Goal: Task Accomplishment & Management: Manage account settings

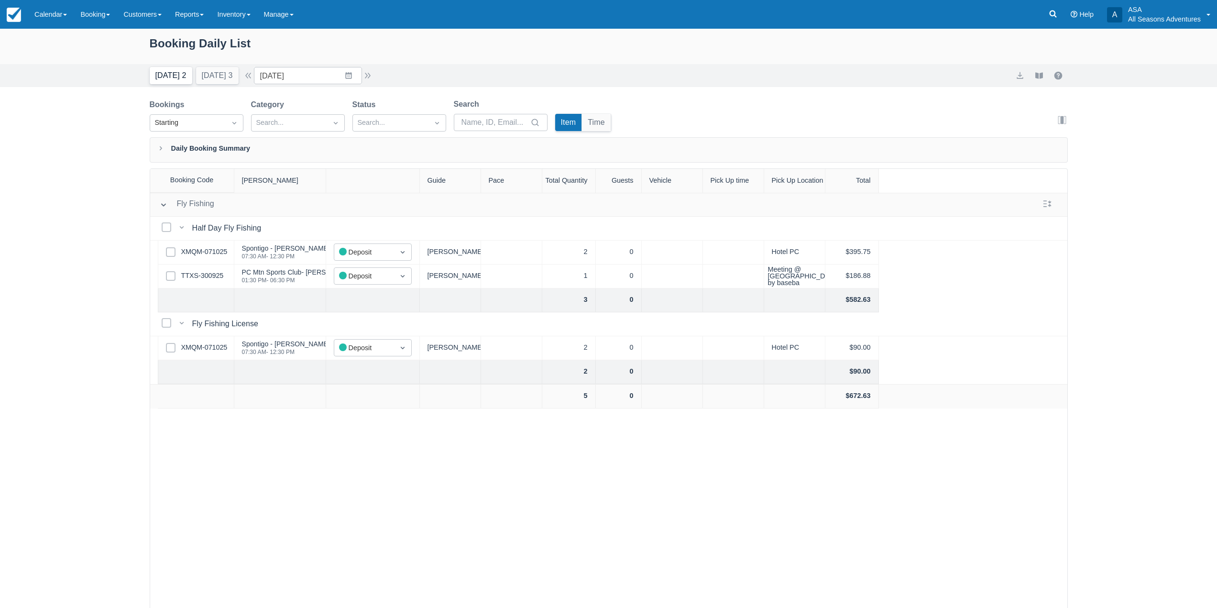
drag, startPoint x: 0, startPoint y: 0, endPoint x: 168, endPoint y: 82, distance: 187.3
click at [168, 82] on button "[DATE] 2" at bounding box center [171, 75] width 43 height 17
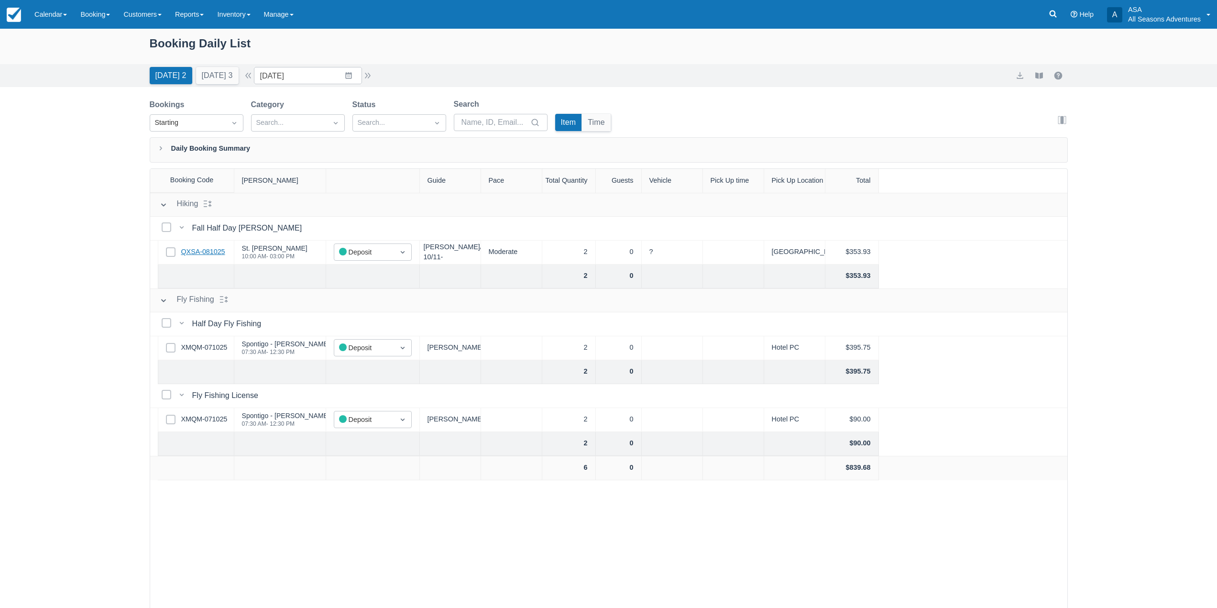
click at [197, 256] on link "QXSA-081025" at bounding box center [203, 252] width 44 height 11
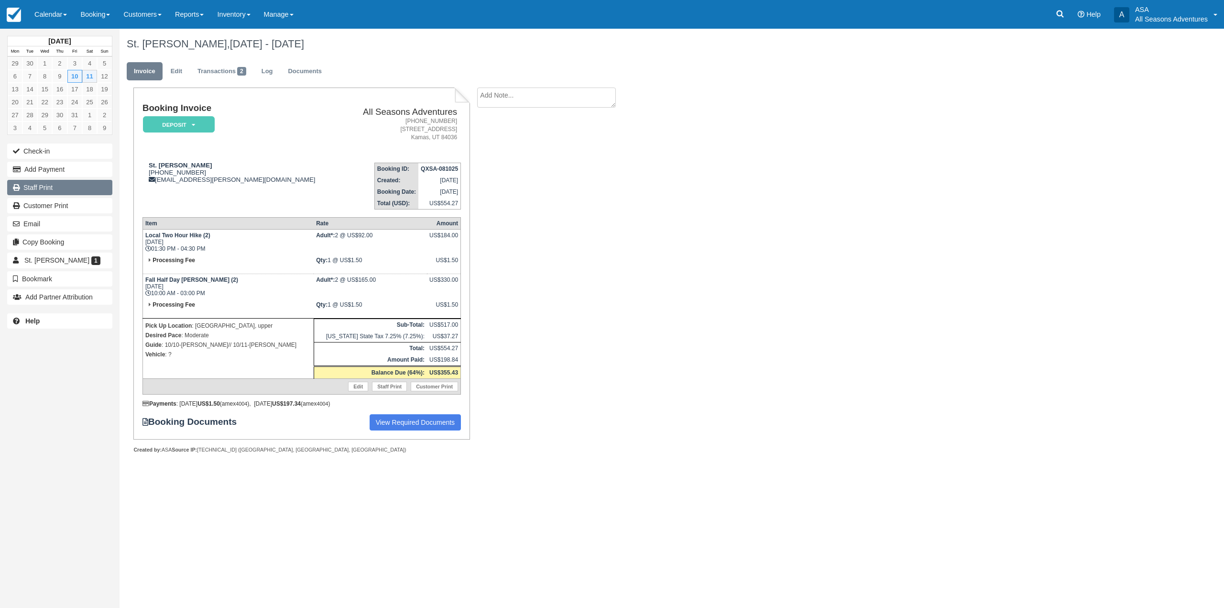
click at [61, 191] on link "Staff Print" at bounding box center [59, 187] width 105 height 15
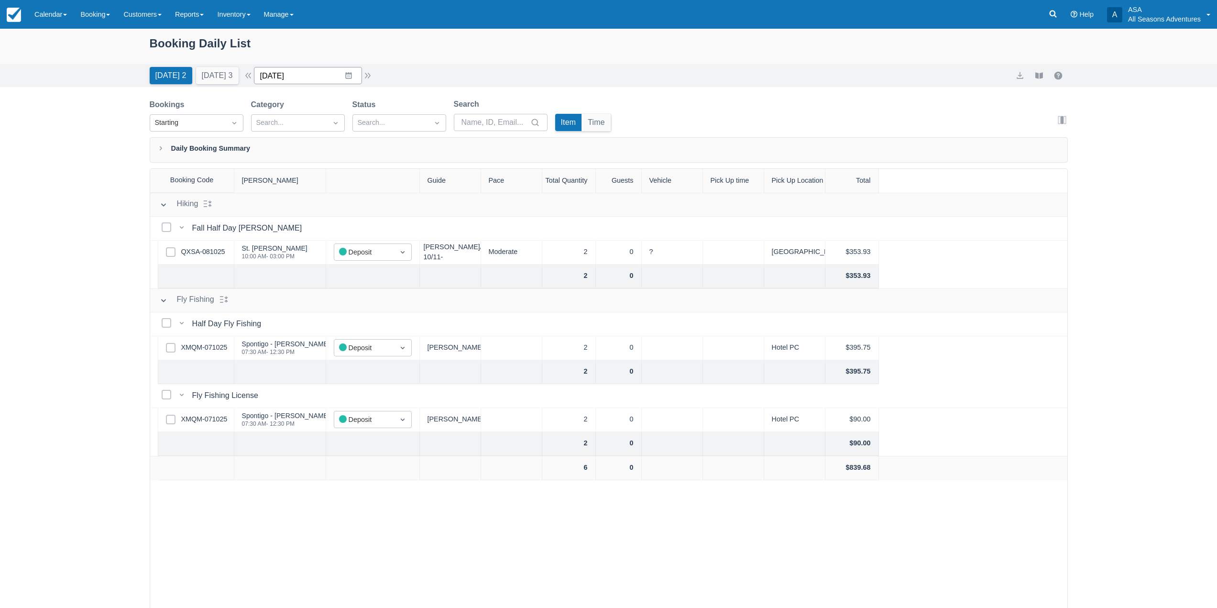
click at [305, 68] on input "[DATE]" at bounding box center [308, 75] width 108 height 17
click at [307, 184] on td "14" at bounding box center [311, 185] width 19 height 18
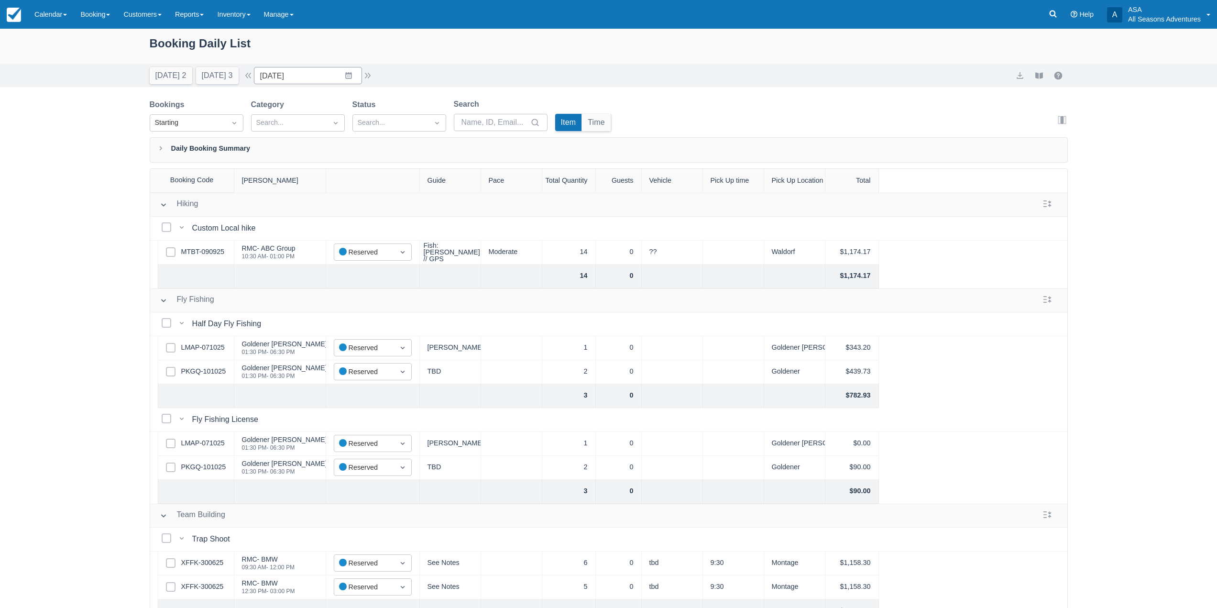
click at [190, 377] on div "Select Row PKGQ-101025" at bounding box center [196, 372] width 76 height 24
click at [193, 371] on link "PKGQ-101025" at bounding box center [203, 371] width 45 height 11
click at [179, 79] on button "Today 2" at bounding box center [171, 75] width 43 height 17
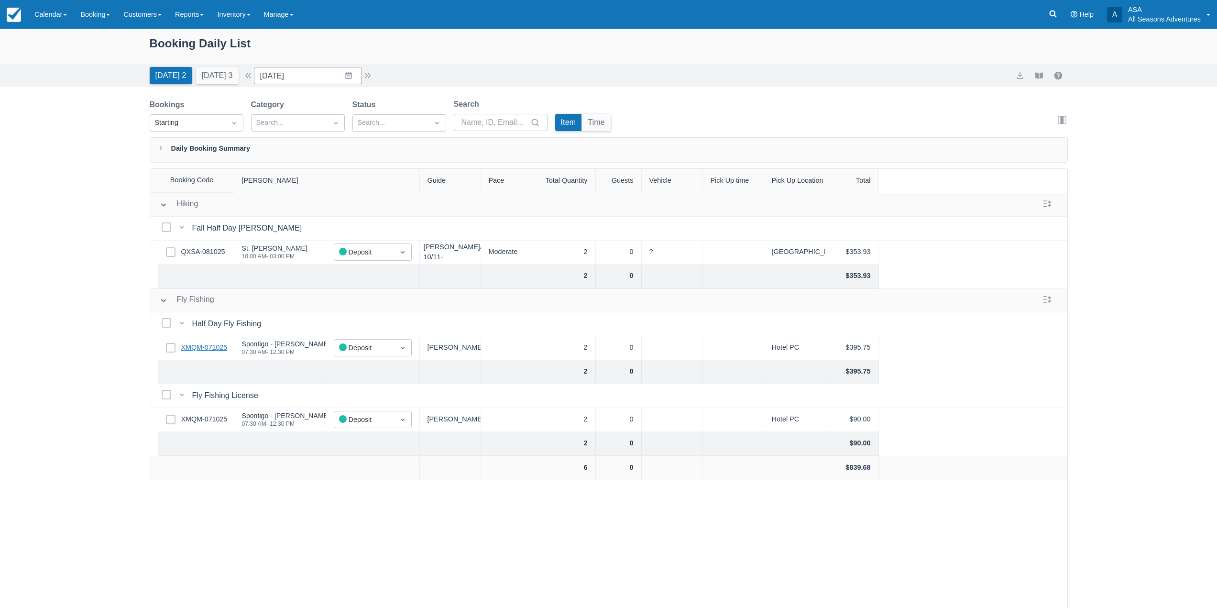
click at [191, 348] on link "XMQM-071025" at bounding box center [204, 347] width 46 height 11
click at [208, 69] on button "Tomorrow 3" at bounding box center [217, 75] width 43 height 17
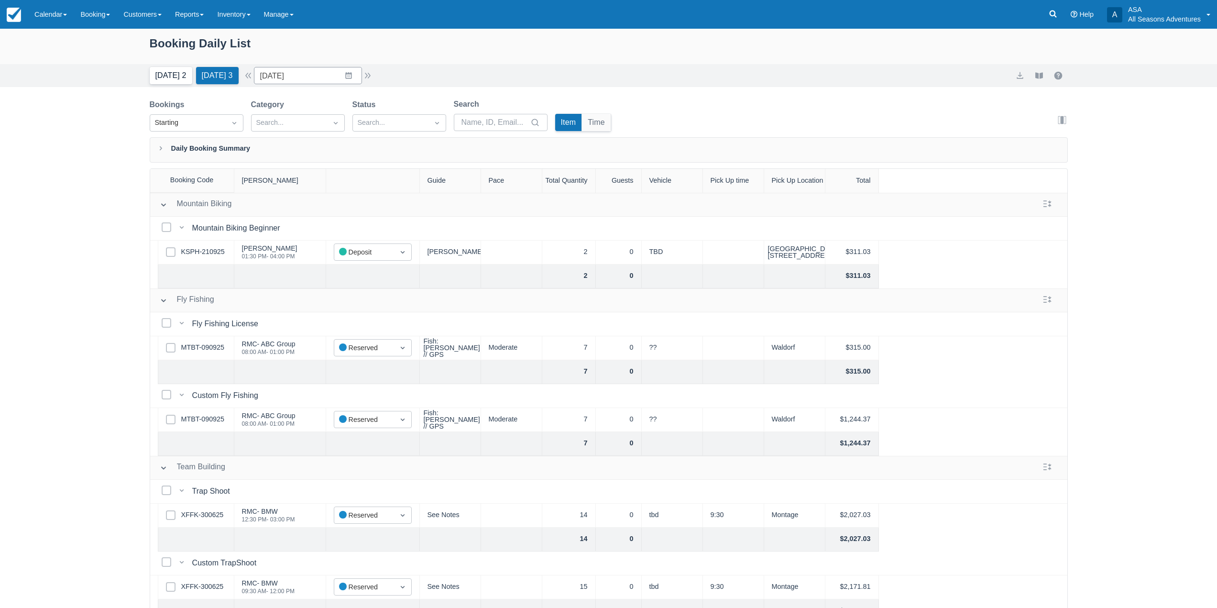
click at [164, 74] on button "Today 2" at bounding box center [171, 75] width 43 height 17
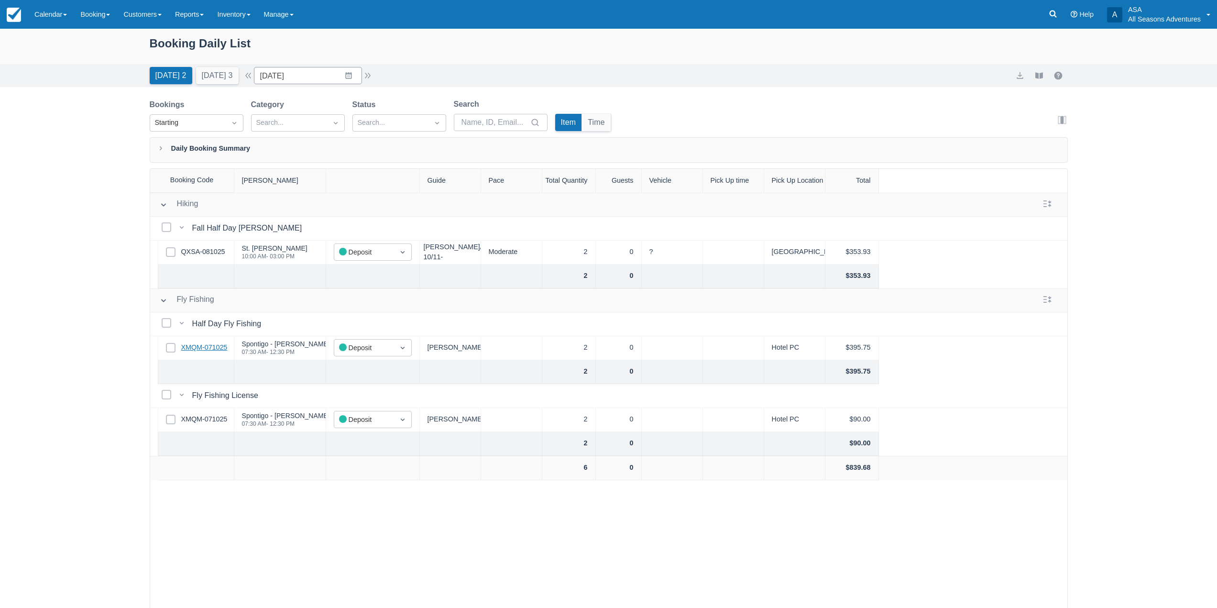
click at [220, 350] on link "XMQM-071025" at bounding box center [204, 347] width 46 height 11
click at [232, 83] on button "Tomorrow 3" at bounding box center [217, 75] width 43 height 17
type input "[DATE]"
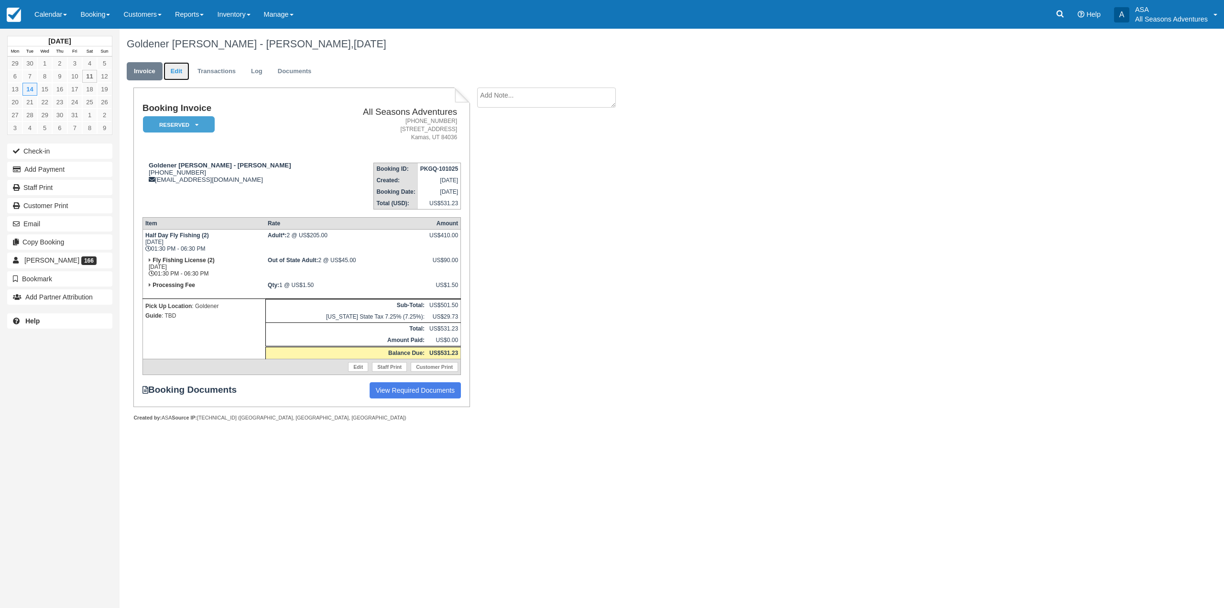
click at [187, 69] on link "Edit" at bounding box center [176, 71] width 26 height 19
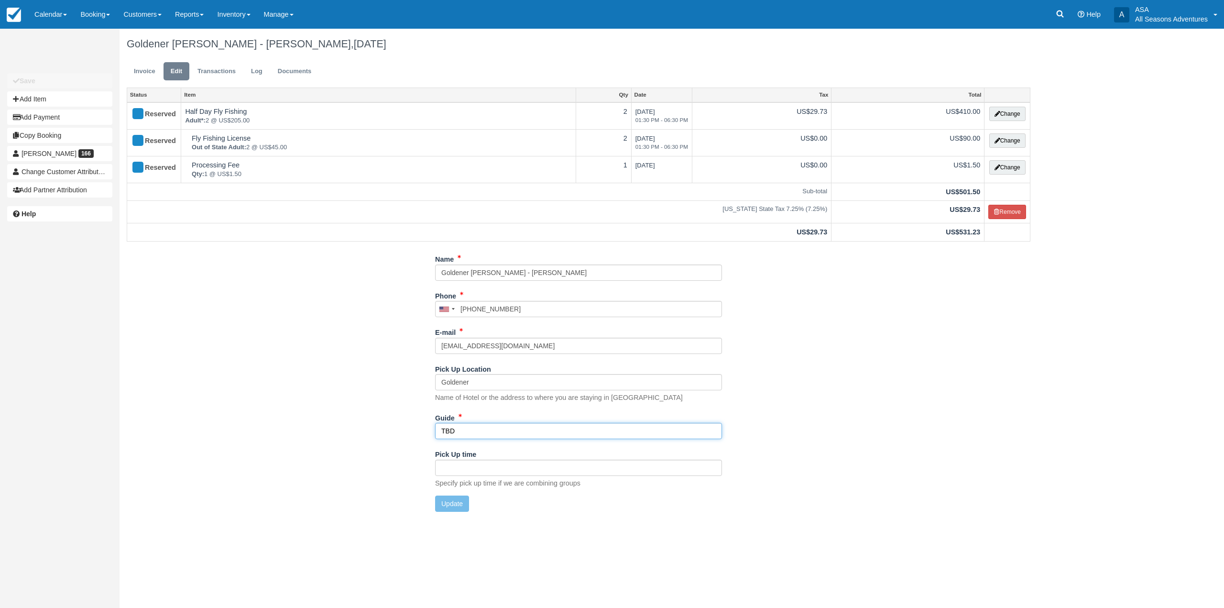
drag, startPoint x: 483, startPoint y: 433, endPoint x: 328, endPoint y: 434, distance: 154.9
click at [360, 434] on div "Name Goldener Hirsch - Robert Parnes Phone United States +1 Canada +1 United Ki…" at bounding box center [579, 385] width 918 height 268
type input "Chris"
click at [466, 508] on button "Update" at bounding box center [452, 503] width 34 height 16
type input "+12408187220"
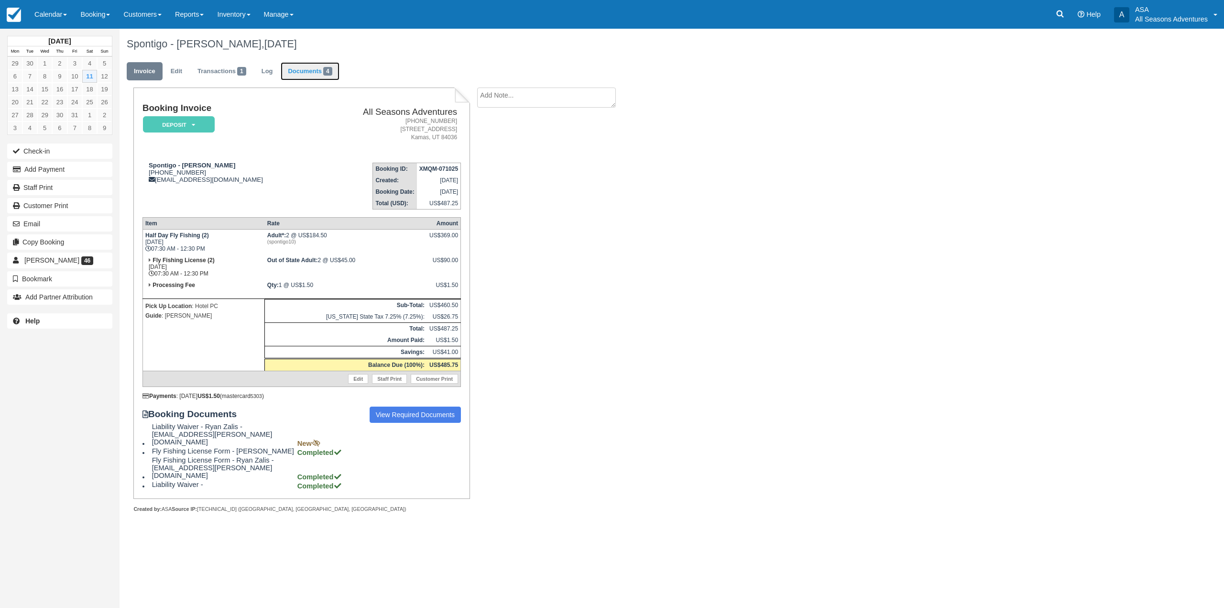
click at [327, 71] on span "4" at bounding box center [327, 71] width 9 height 9
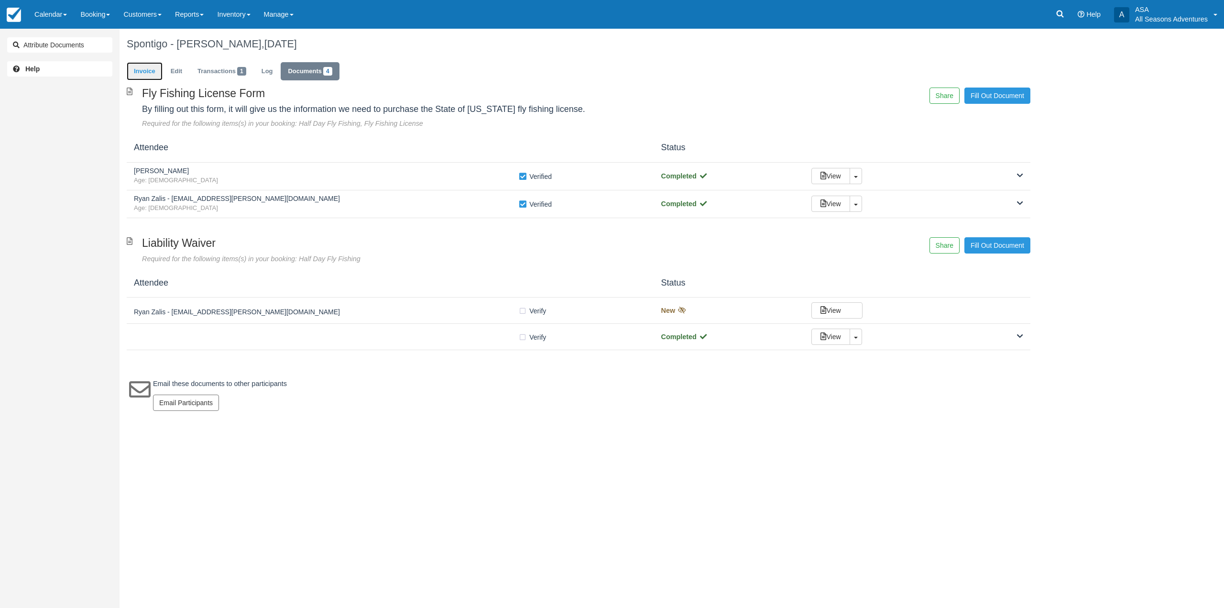
click at [155, 70] on link "Invoice" at bounding box center [145, 71] width 36 height 19
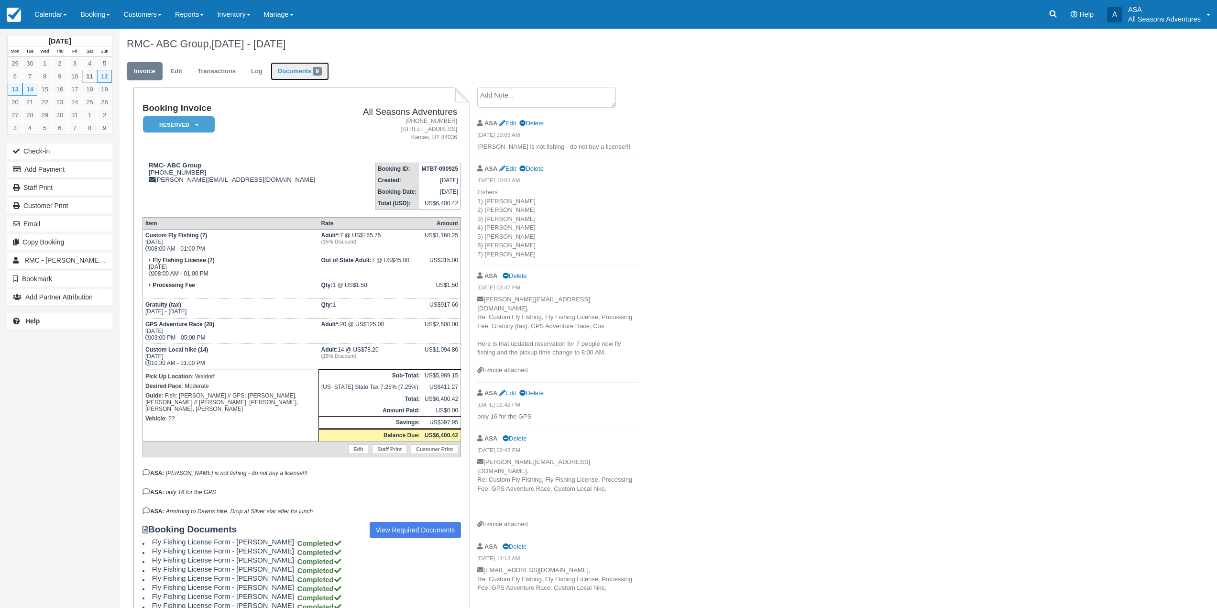
click at [304, 74] on link "Documents 9" at bounding box center [300, 71] width 58 height 19
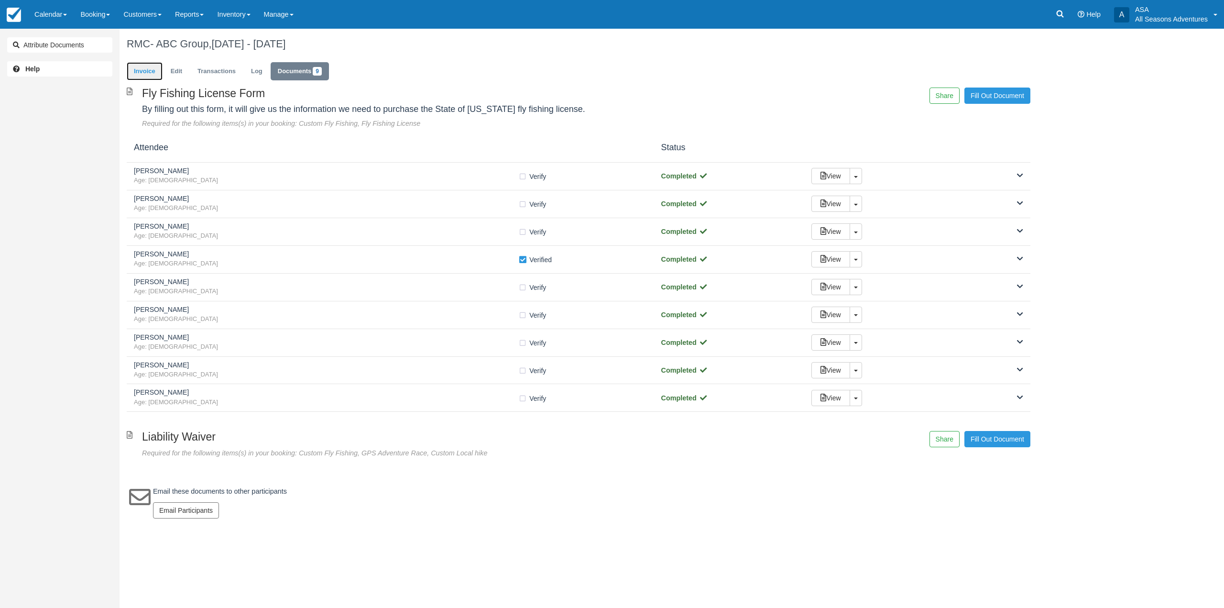
click at [139, 65] on link "Invoice" at bounding box center [145, 71] width 36 height 19
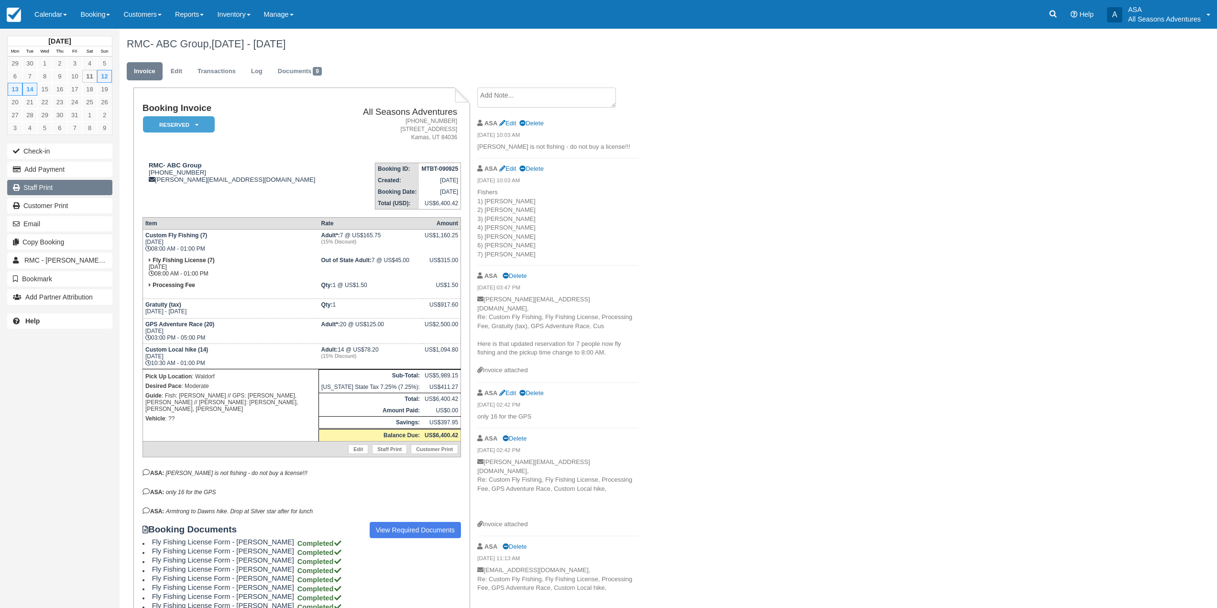
click at [85, 195] on link "Staff Print" at bounding box center [59, 187] width 105 height 15
click at [291, 72] on link "Documents 9" at bounding box center [300, 71] width 58 height 19
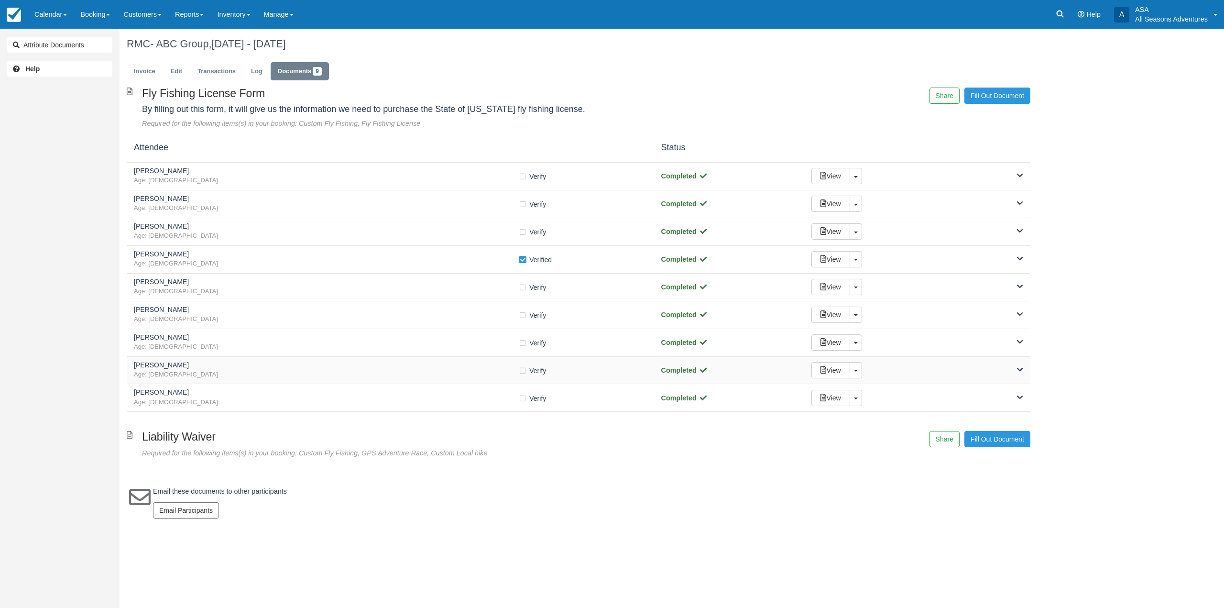
click at [187, 366] on h5 "[PERSON_NAME]" at bounding box center [326, 364] width 384 height 7
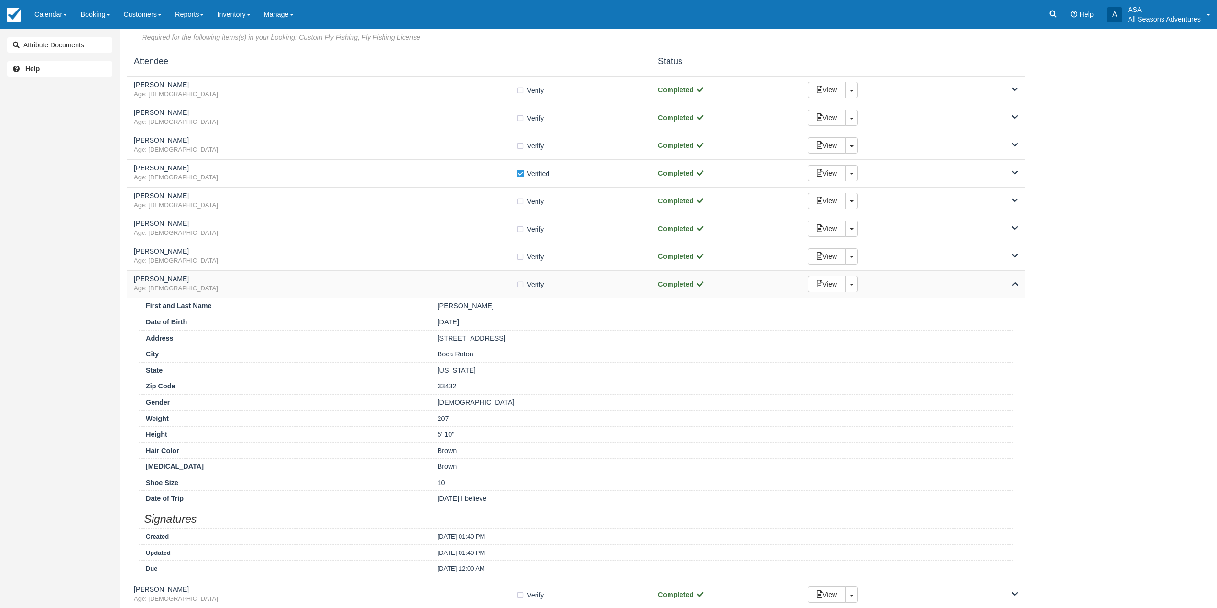
scroll to position [143, 0]
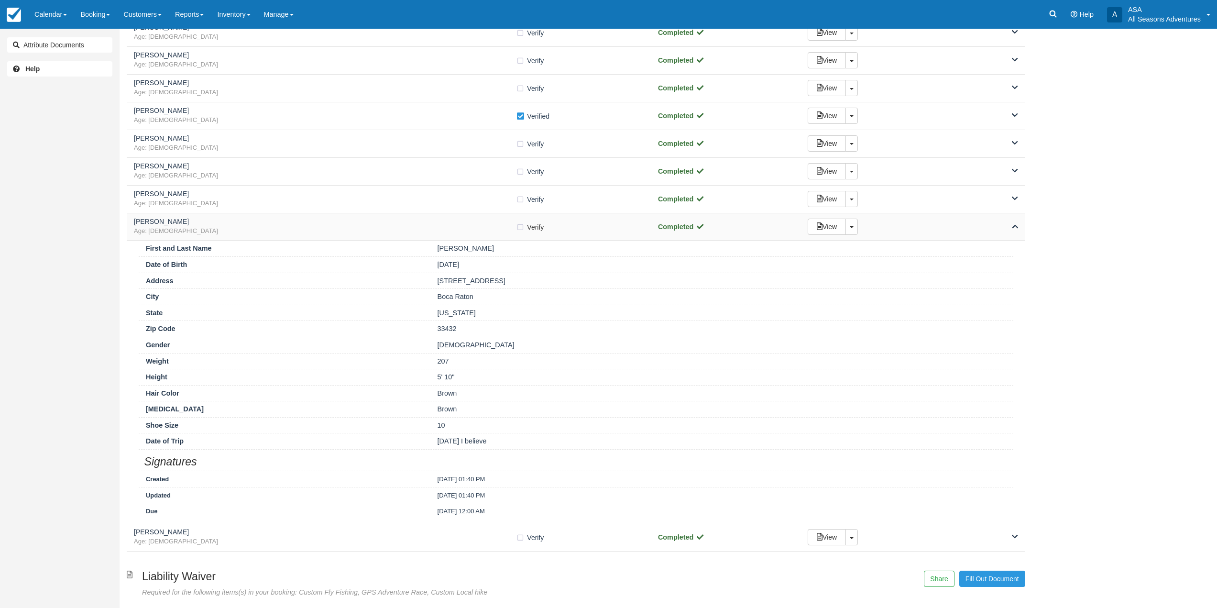
click at [517, 225] on label "Verify Verified" at bounding box center [533, 227] width 34 height 14
checkbox input "true"
click at [488, 227] on span "Age: [DEMOGRAPHIC_DATA]" at bounding box center [325, 231] width 382 height 9
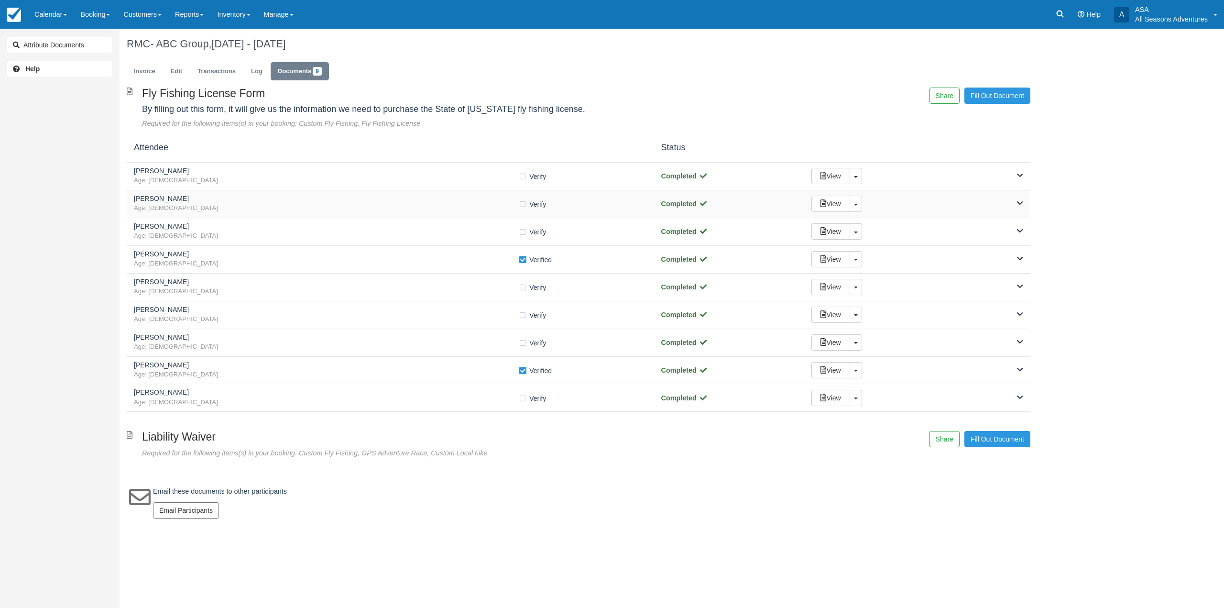
click at [257, 190] on div "[PERSON_NAME] Age: [DEMOGRAPHIC_DATA] Verify Verified Completed View Toggle Dro…" at bounding box center [578, 204] width 903 height 28
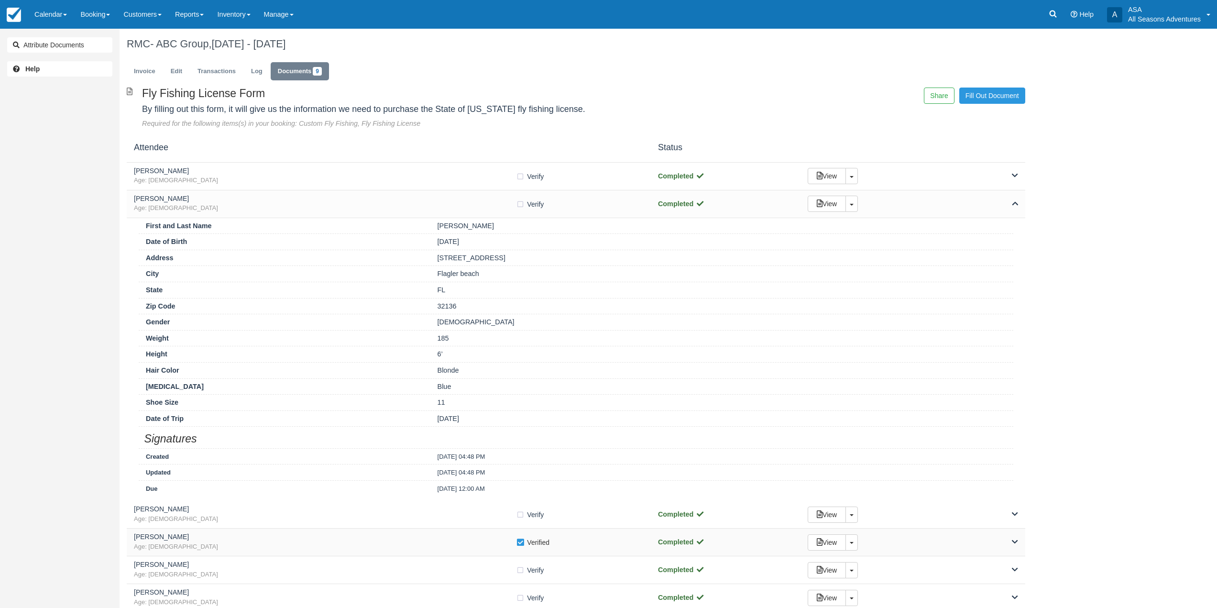
click at [520, 544] on label "Verify Verified" at bounding box center [536, 542] width 40 height 14
checkbox input "false"
click at [520, 204] on label "Verify Verified" at bounding box center [533, 204] width 34 height 14
checkbox input "true"
click at [502, 209] on span "Age: [DEMOGRAPHIC_DATA]" at bounding box center [325, 208] width 382 height 9
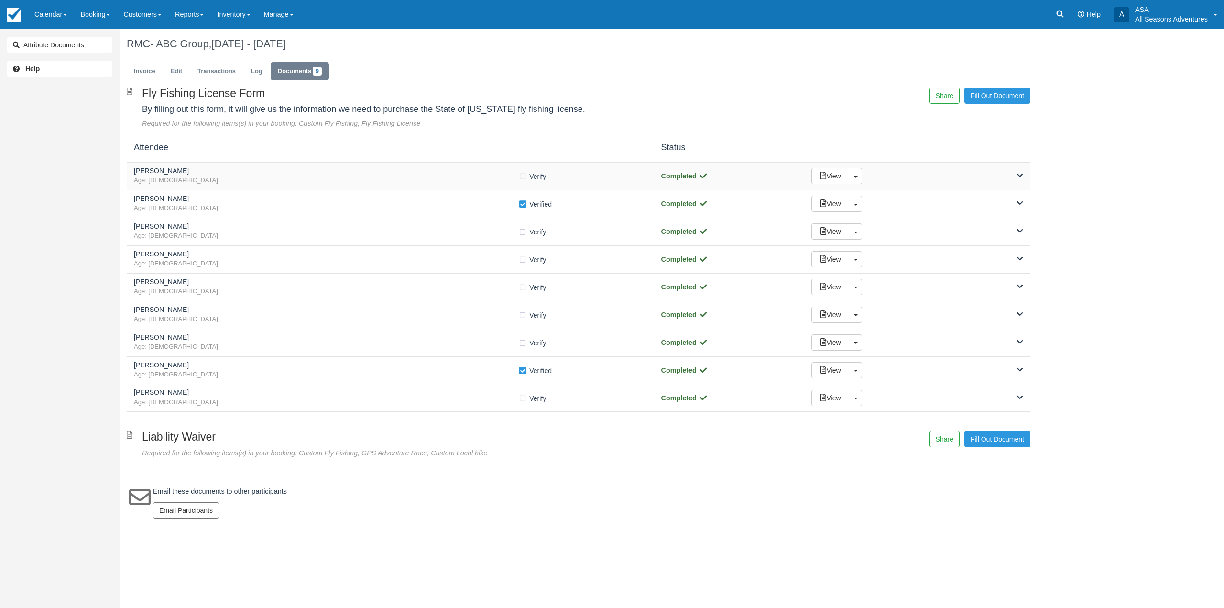
click at [266, 178] on span "Age: [DEMOGRAPHIC_DATA]" at bounding box center [326, 180] width 384 height 9
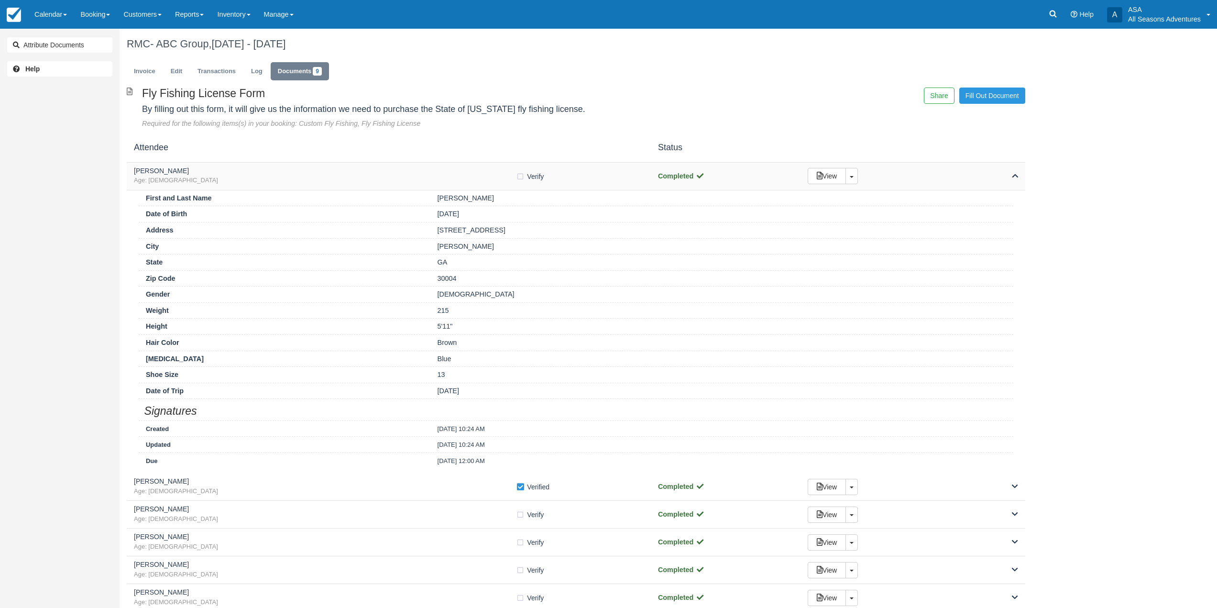
click at [512, 176] on span "Age: [DEMOGRAPHIC_DATA]" at bounding box center [325, 180] width 382 height 9
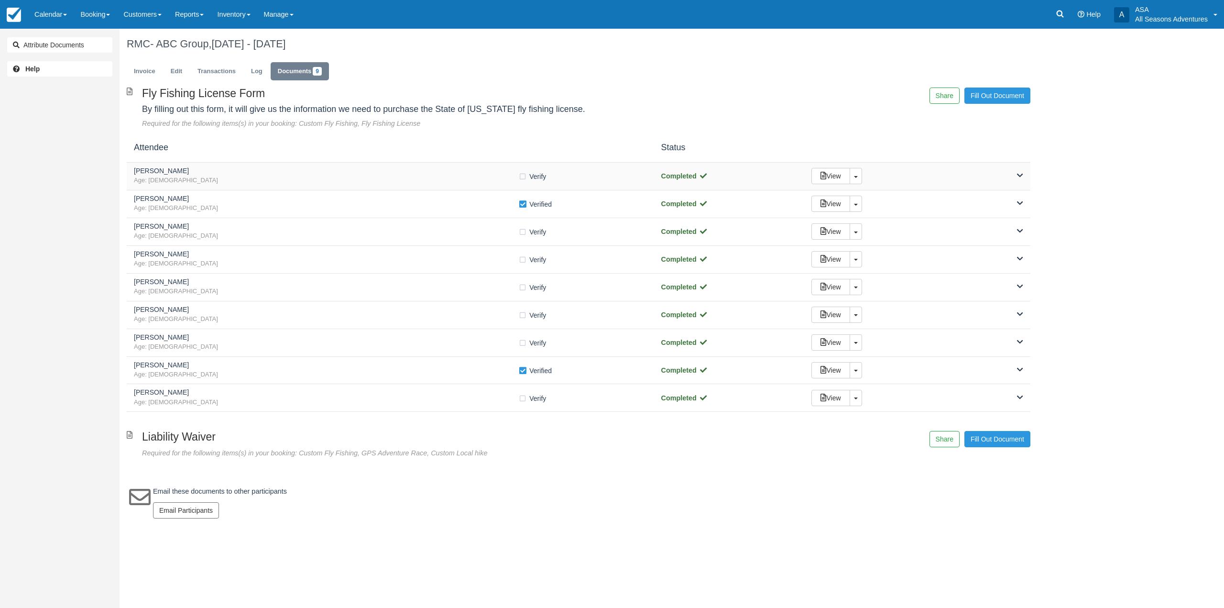
click at [517, 177] on span "Age: [DEMOGRAPHIC_DATA]" at bounding box center [326, 180] width 384 height 9
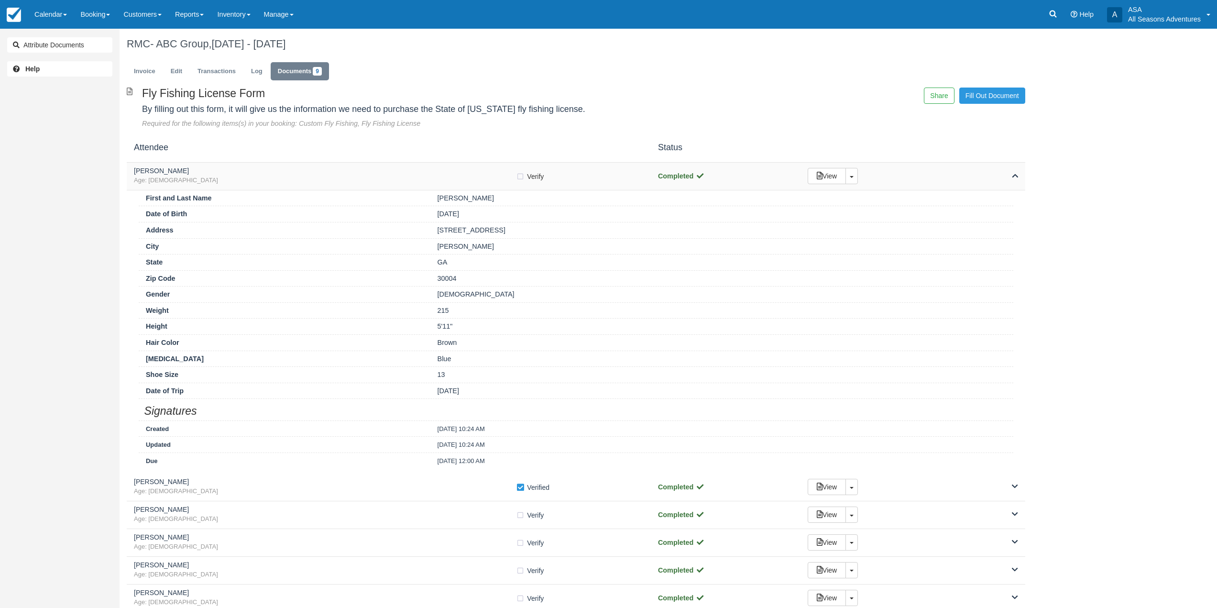
click at [518, 177] on label "Verify Verified" at bounding box center [533, 176] width 34 height 14
checkbox input "true"
click at [440, 180] on span "Age: [DEMOGRAPHIC_DATA]" at bounding box center [325, 180] width 382 height 9
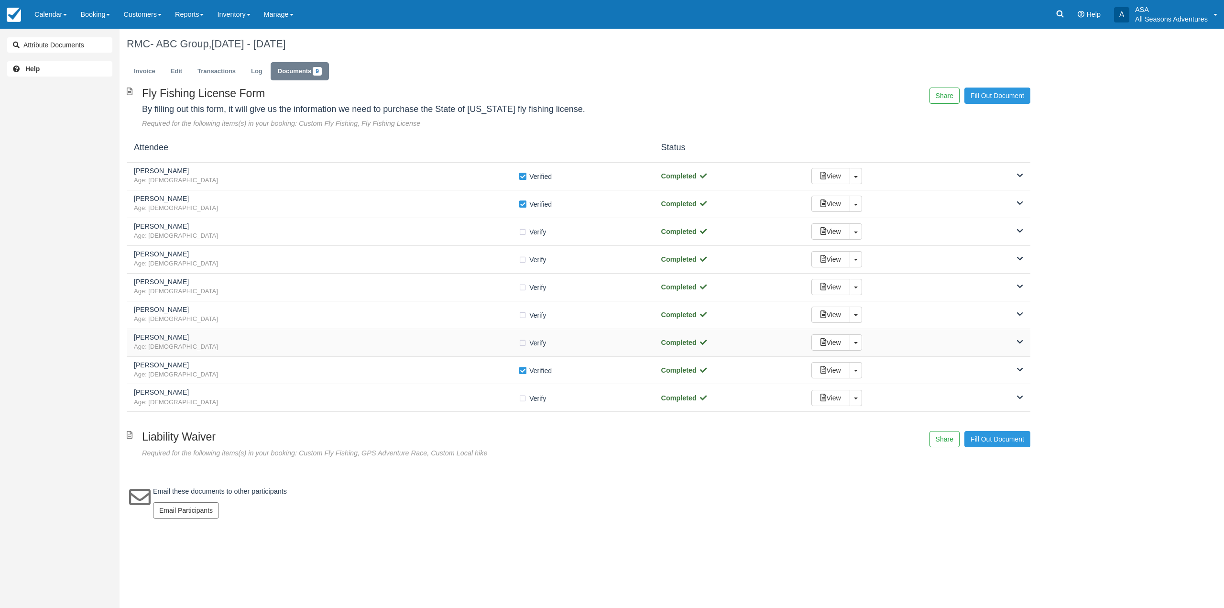
click at [237, 340] on h5 "[PERSON_NAME]" at bounding box center [326, 337] width 384 height 7
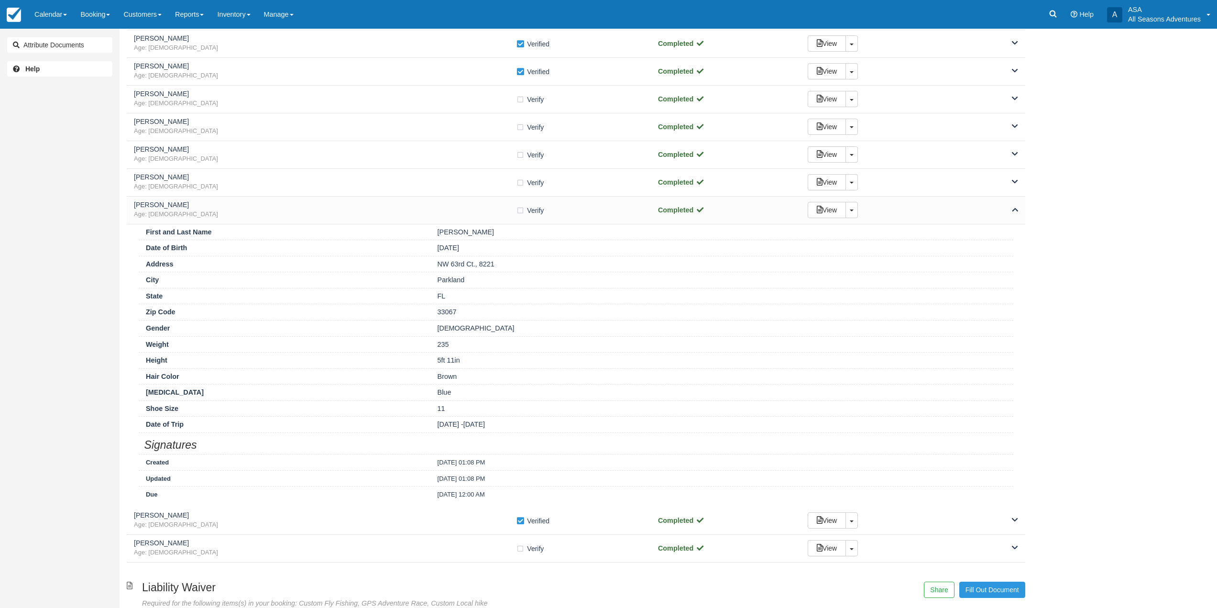
scroll to position [143, 0]
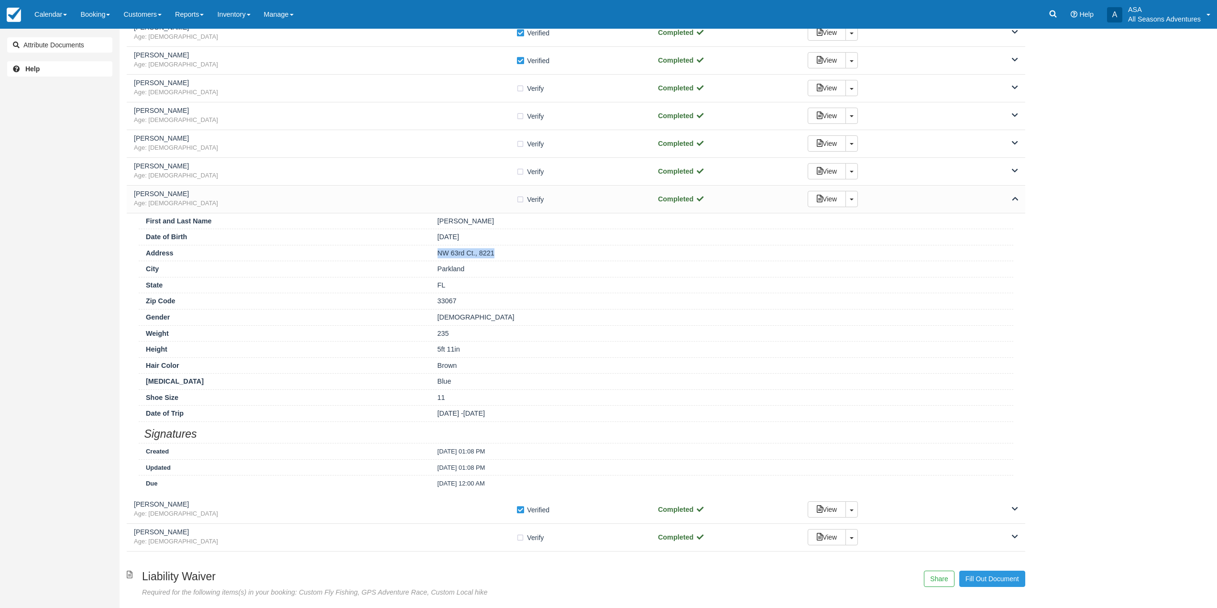
drag, startPoint x: 434, startPoint y: 252, endPoint x: 512, endPoint y: 245, distance: 78.2
click at [512, 245] on div "Address [GEOGRAPHIC_DATA], 8221" at bounding box center [576, 253] width 874 height 16
copy div "NW 63rd Ct., 8221"
click at [517, 203] on label "Verify Verified" at bounding box center [533, 199] width 34 height 14
checkbox input "true"
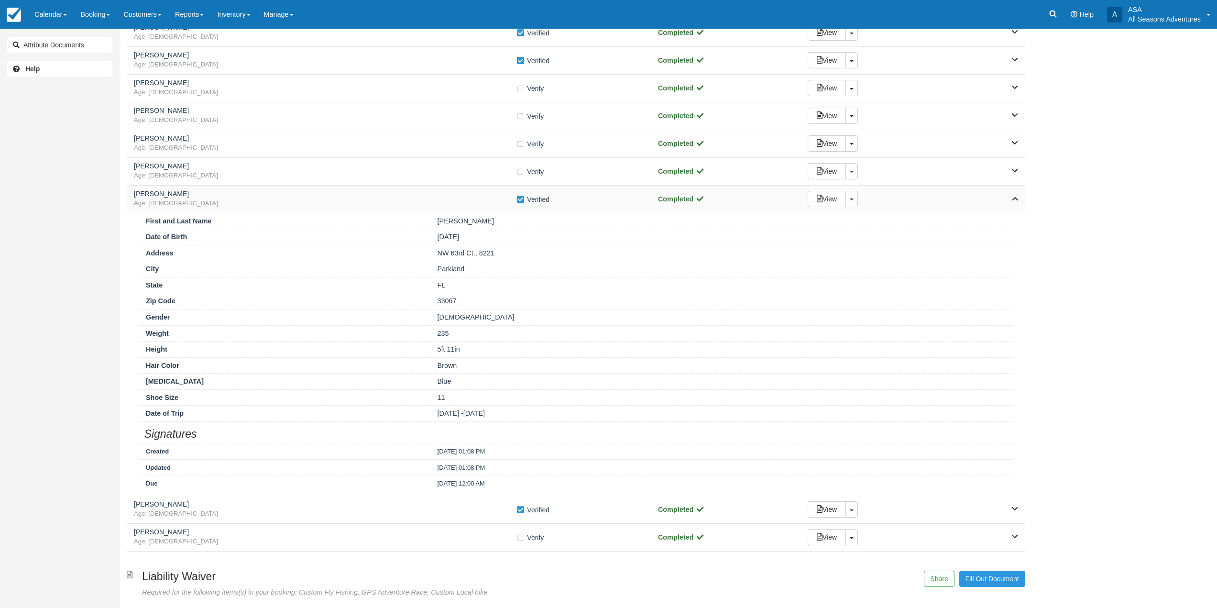
click at [502, 202] on span "Age: [DEMOGRAPHIC_DATA]" at bounding box center [325, 203] width 382 height 9
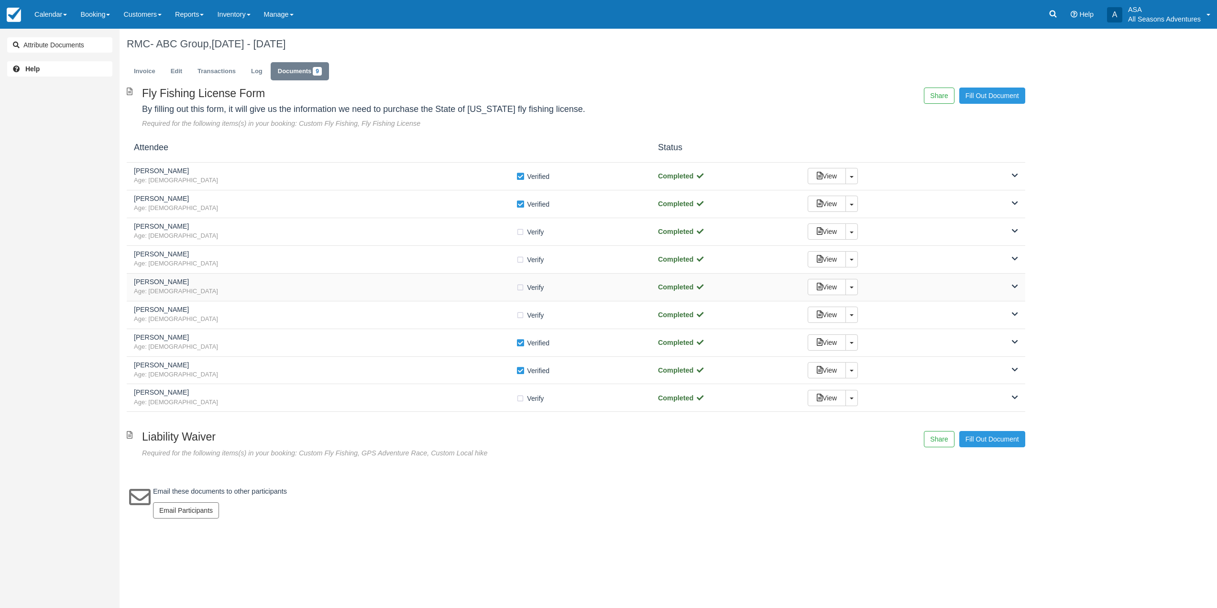
scroll to position [0, 0]
click at [252, 273] on div "[PERSON_NAME] Age: [DEMOGRAPHIC_DATA] Verify Verified Completed View Toggle Dro…" at bounding box center [578, 287] width 903 height 28
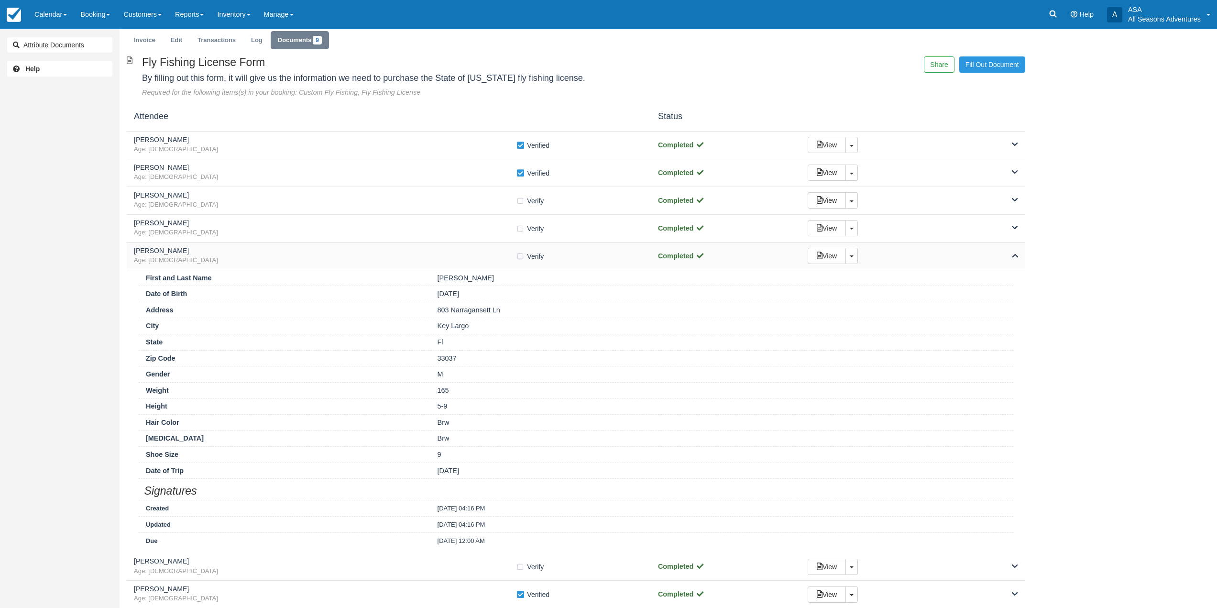
scroll to position [48, 0]
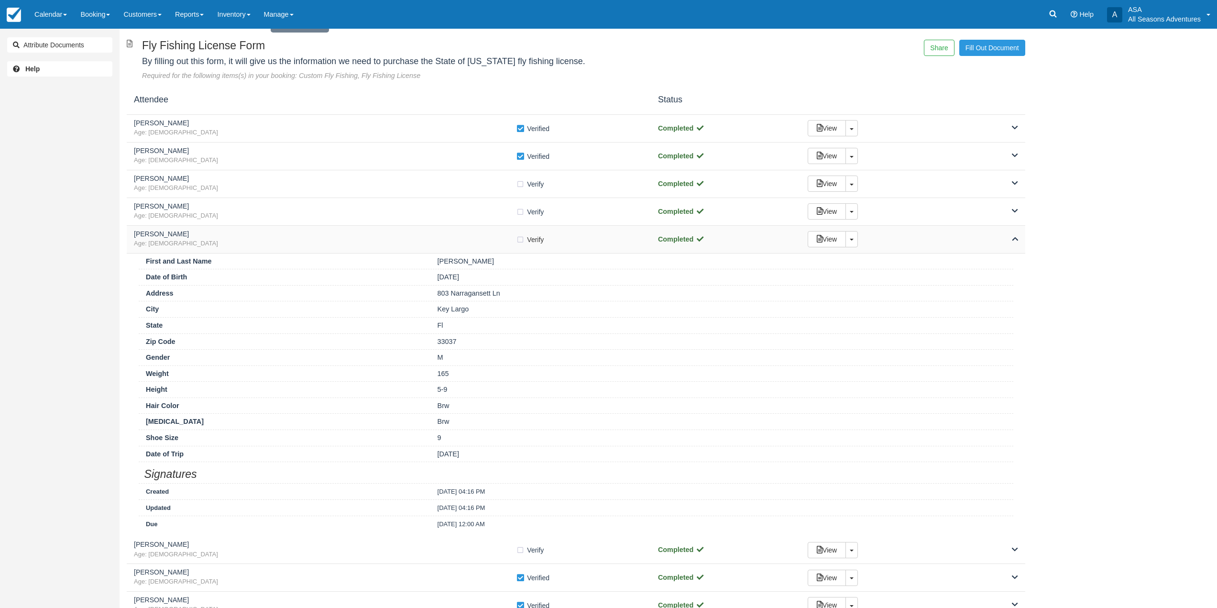
click at [516, 240] on div "[PERSON_NAME] Age: [DEMOGRAPHIC_DATA] Verify Verified" at bounding box center [389, 239] width 510 height 18
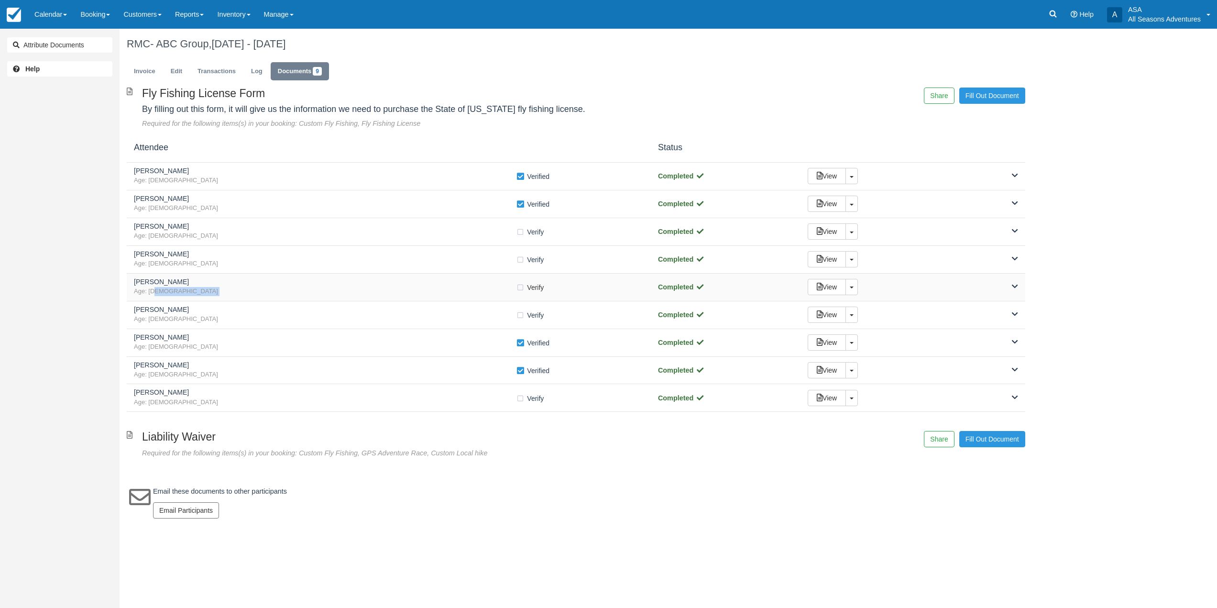
scroll to position [0, 0]
click at [523, 290] on label "Verify Verified" at bounding box center [535, 287] width 34 height 14
checkbox input "true"
click at [717, 78] on body "Menu Calendar Customer Inventory Month Week Day Booking Daily Manifest Daily Li…" at bounding box center [612, 304] width 1224 height 608
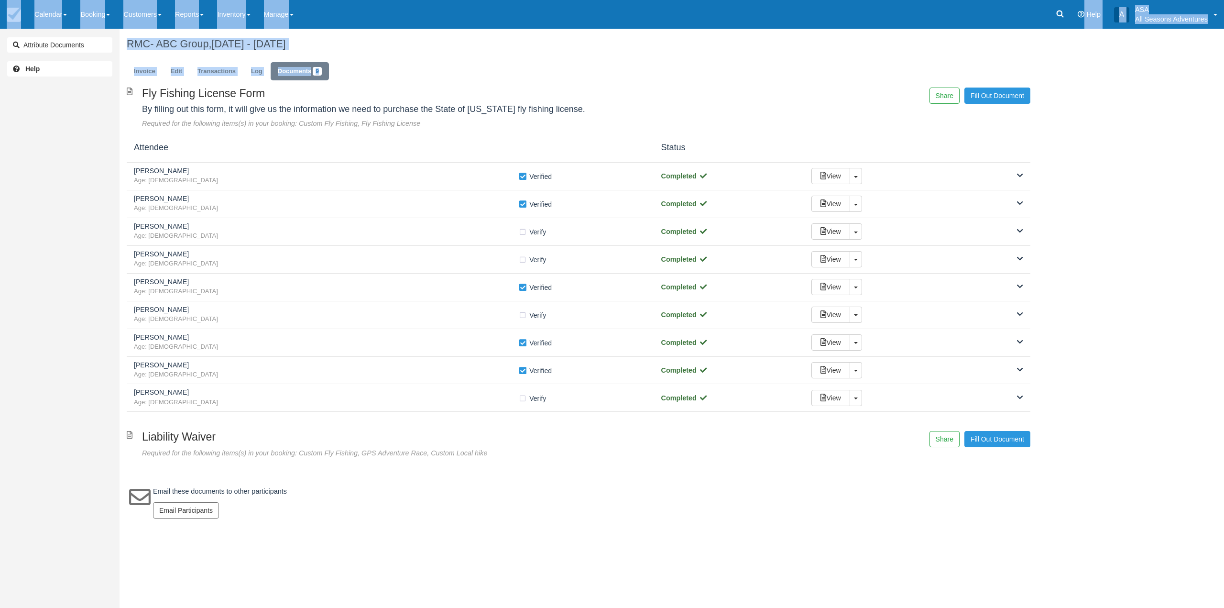
click at [717, 78] on ul "Invoice Edit Transactions Log Documents 9" at bounding box center [578, 73] width 903 height 29
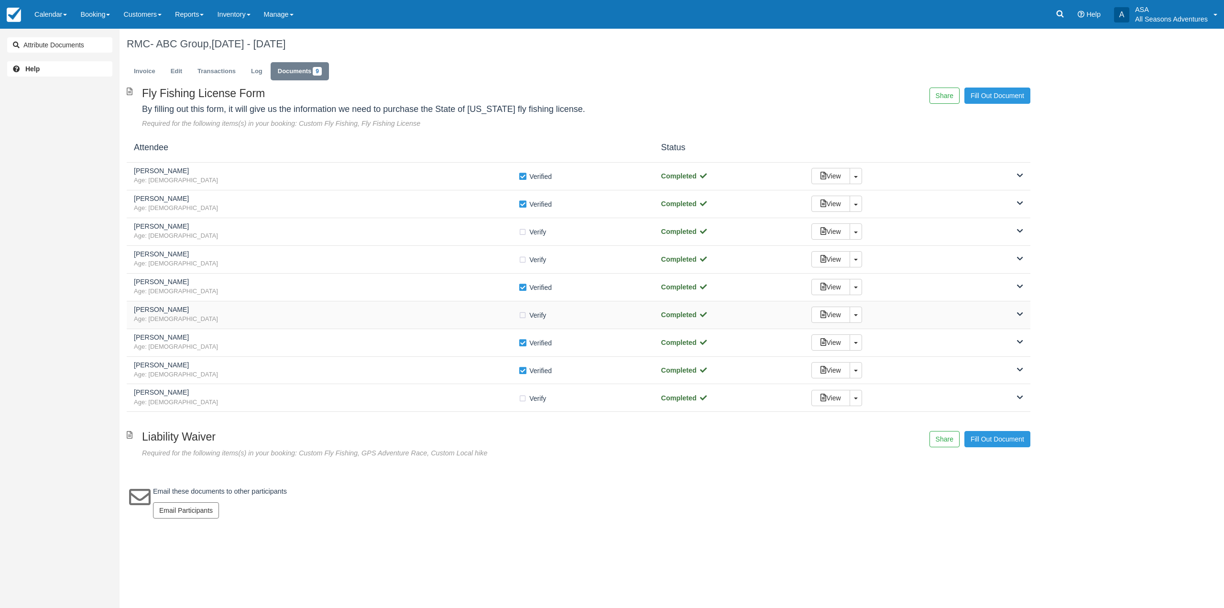
click at [282, 317] on span "Age: [DEMOGRAPHIC_DATA]" at bounding box center [326, 319] width 384 height 9
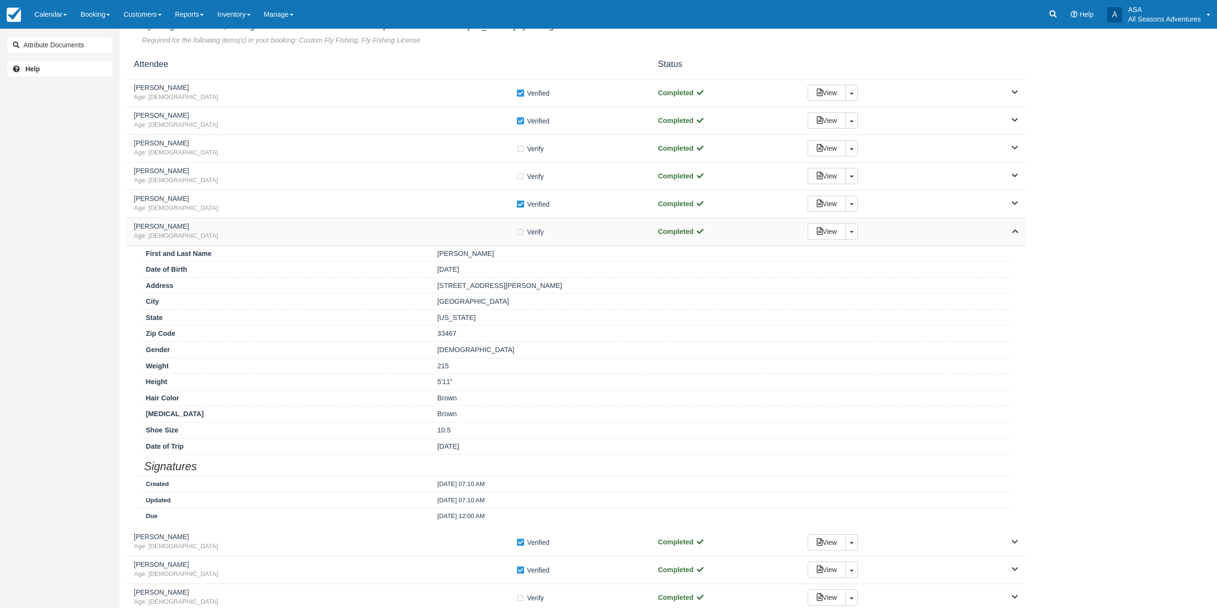
scroll to position [143, 0]
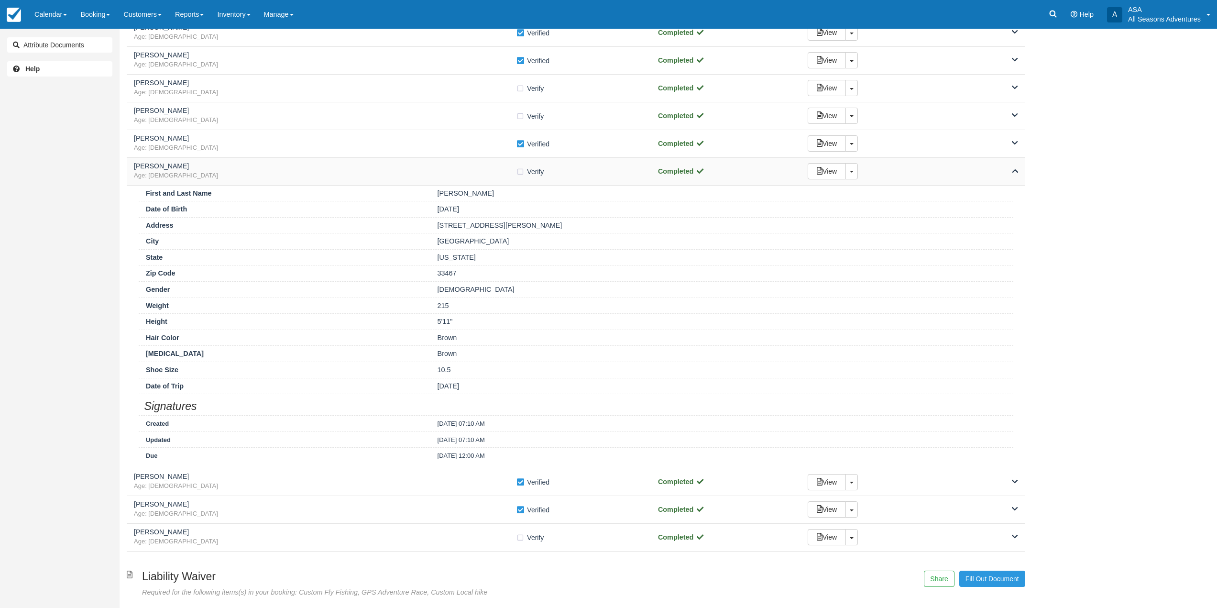
drag, startPoint x: 519, startPoint y: 171, endPoint x: 489, endPoint y: 171, distance: 29.6
click at [519, 171] on label "Verify Verified" at bounding box center [533, 171] width 34 height 14
checkbox input "true"
click at [486, 169] on h5 "[PERSON_NAME]" at bounding box center [325, 166] width 382 height 7
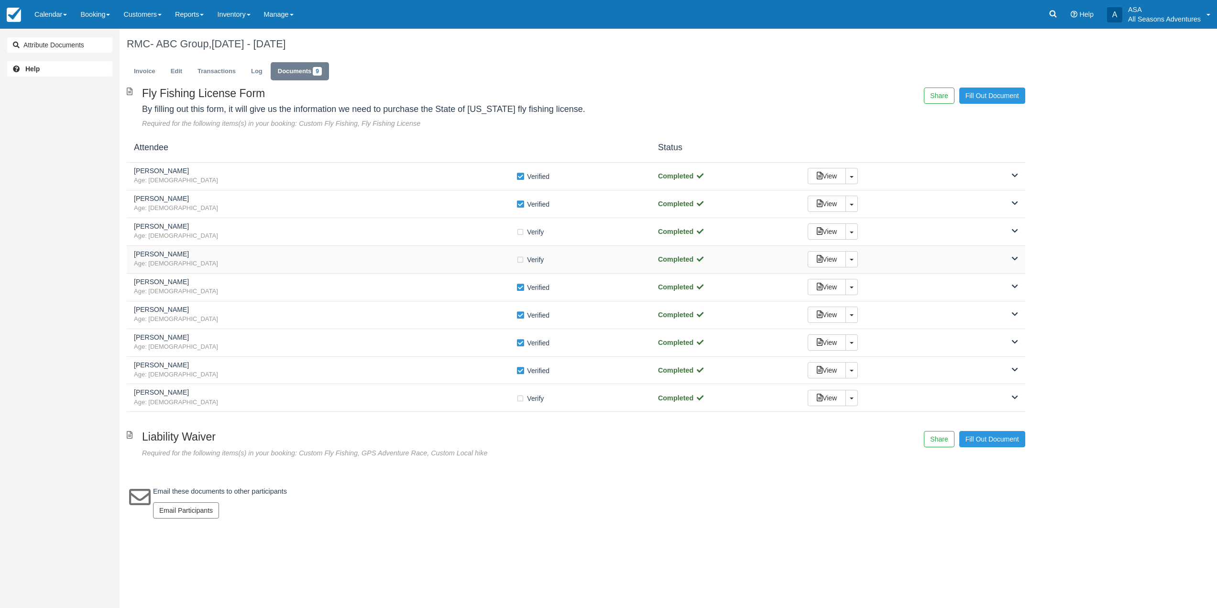
scroll to position [0, 0]
click at [210, 399] on span "Age: [DEMOGRAPHIC_DATA]" at bounding box center [326, 402] width 384 height 9
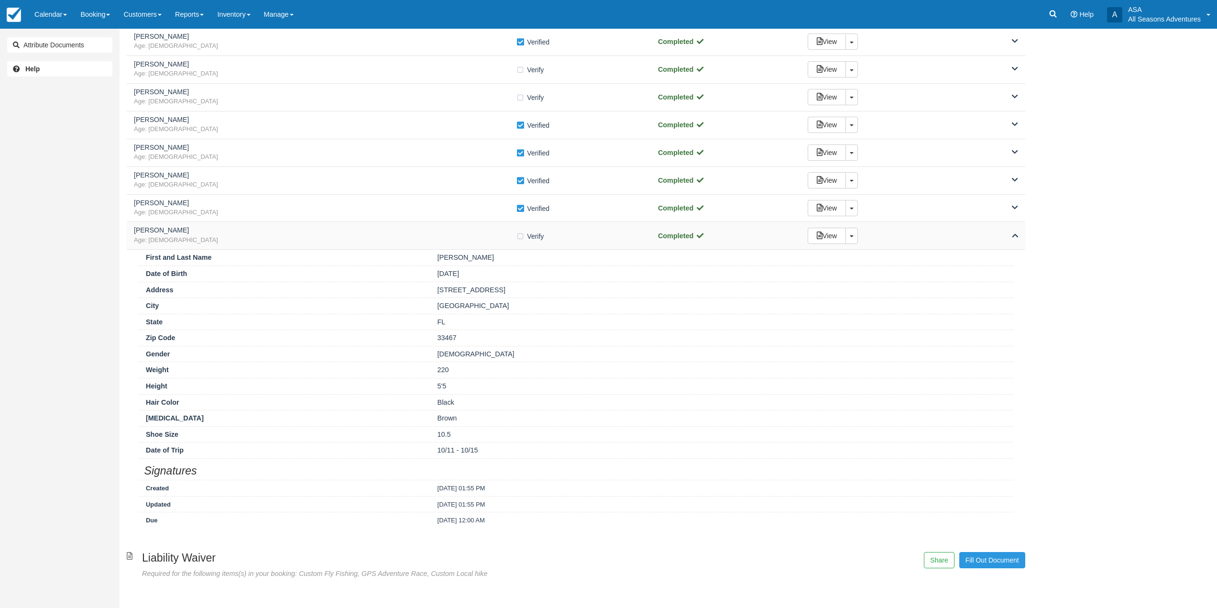
scroll to position [203, 0]
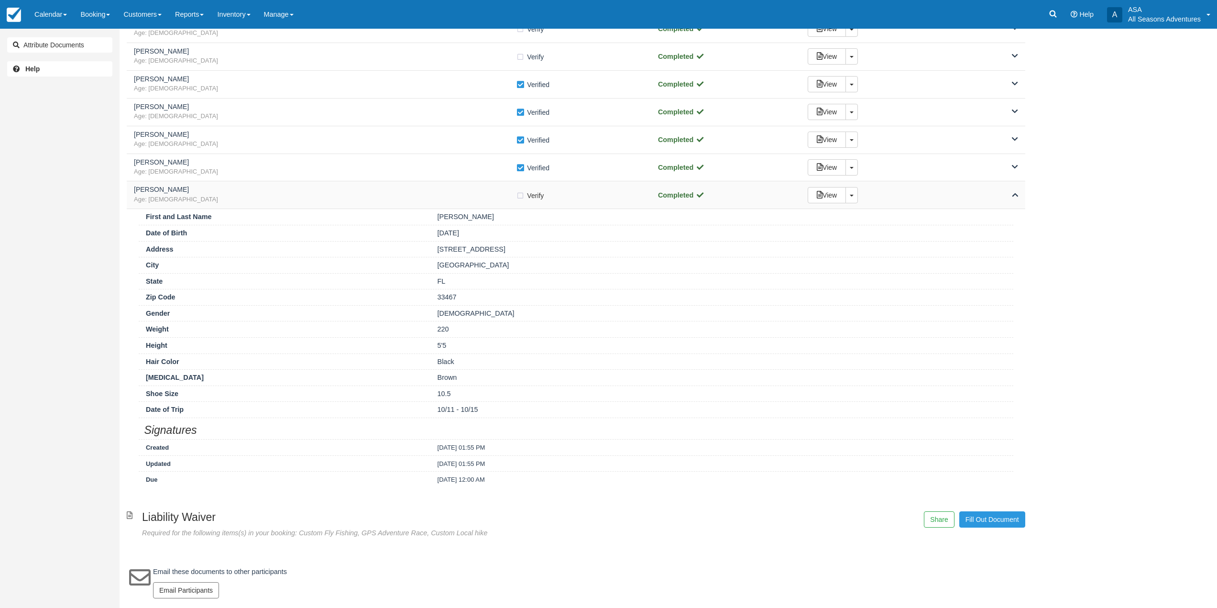
click at [518, 196] on label "Verify Verified" at bounding box center [533, 195] width 34 height 14
checkbox input "true"
click at [496, 196] on span "Age: [DEMOGRAPHIC_DATA]" at bounding box center [325, 199] width 382 height 9
